Goal: Information Seeking & Learning: Learn about a topic

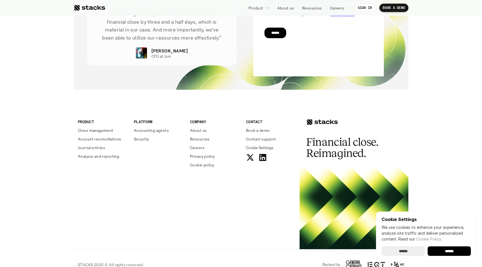
scroll to position [1989, 0]
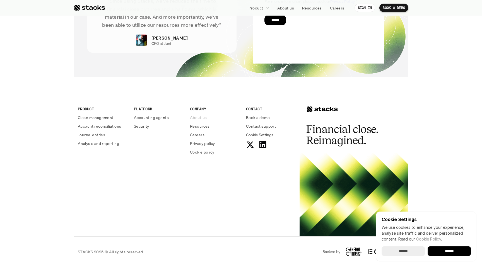
click at [200, 117] on p "About us" at bounding box center [198, 118] width 17 height 6
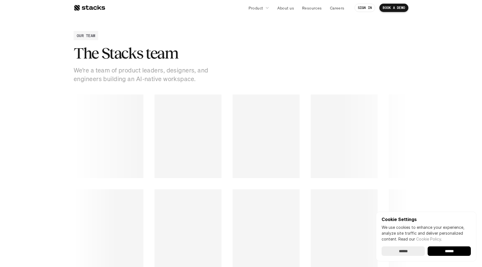
scroll to position [741, 0]
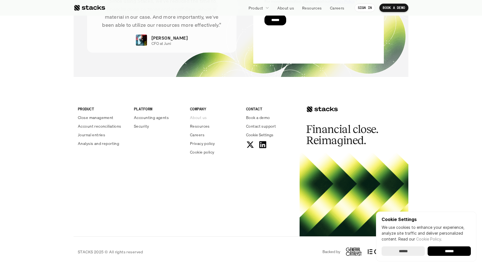
click at [200, 119] on p "About us" at bounding box center [198, 118] width 17 height 6
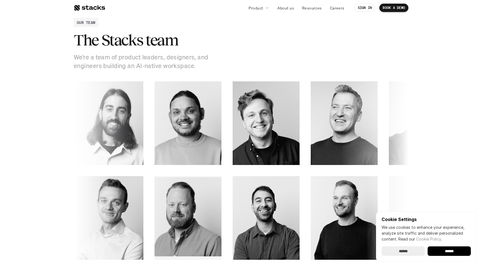
scroll to position [755, 0]
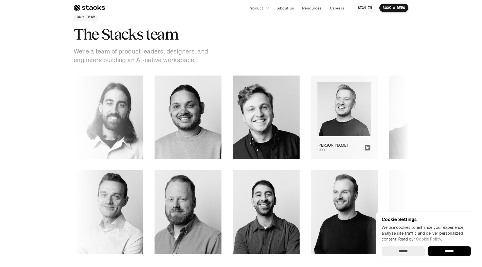
click at [317, 112] on img at bounding box center [344, 109] width 54 height 54
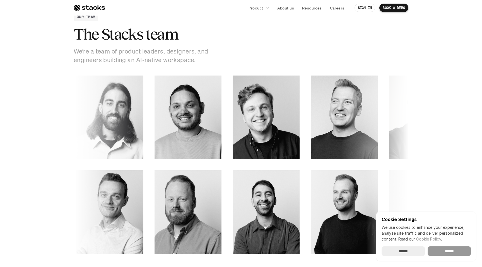
click at [452, 252] on input "******" at bounding box center [449, 251] width 43 height 9
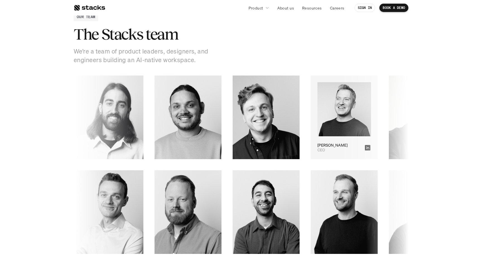
click at [317, 119] on img at bounding box center [344, 109] width 54 height 54
click at [365, 149] on icon at bounding box center [368, 148] width 6 height 6
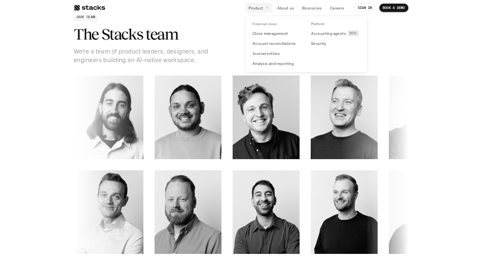
click at [260, 6] on p "Product" at bounding box center [256, 8] width 15 height 6
click at [283, 7] on p "About us" at bounding box center [285, 8] width 17 height 6
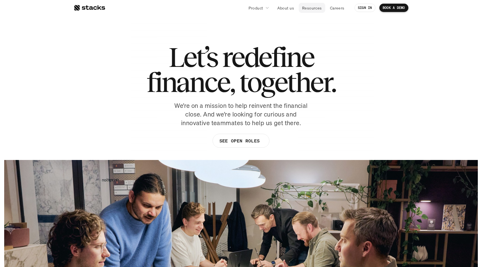
click at [312, 7] on p "Resources" at bounding box center [312, 8] width 20 height 6
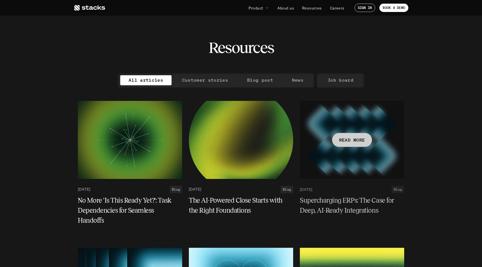
click at [334, 136] on div "READ MORE" at bounding box center [352, 140] width 40 height 14
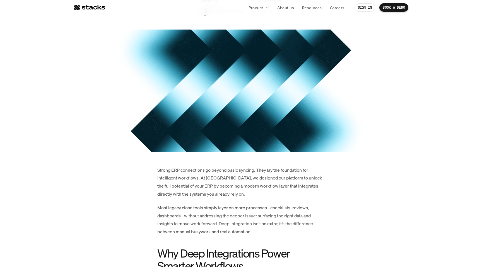
scroll to position [117, 0]
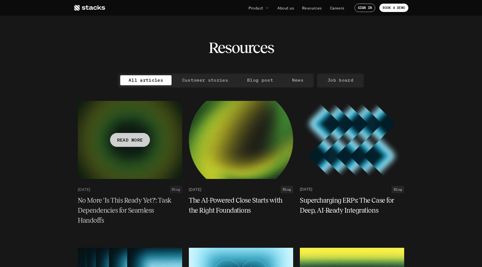
click at [139, 159] on div at bounding box center [130, 140] width 104 height 78
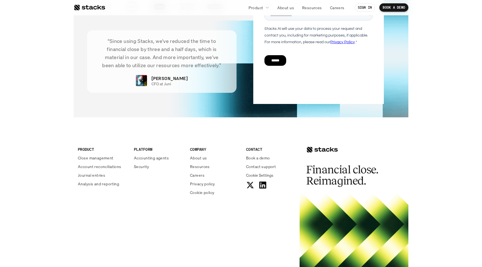
scroll to position [1223, 0]
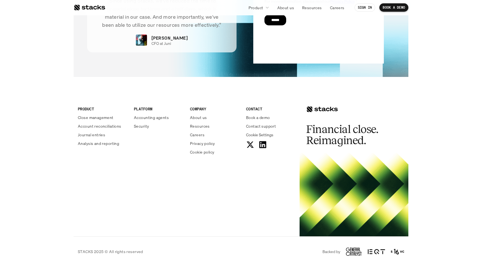
click at [342, 197] on div at bounding box center [354, 195] width 109 height 84
click at [323, 193] on div at bounding box center [354, 195] width 109 height 84
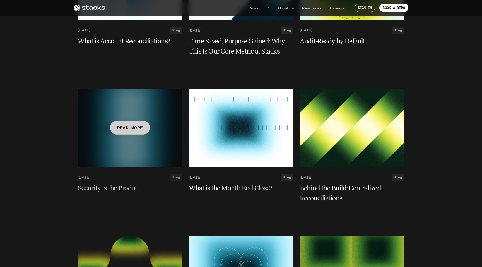
scroll to position [850, 0]
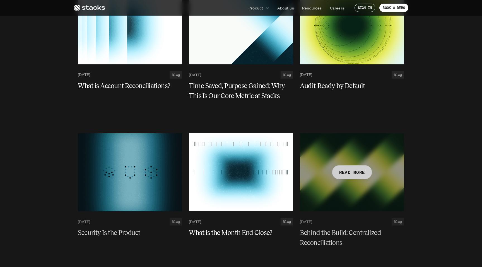
click at [347, 181] on div at bounding box center [352, 172] width 104 height 78
